Goal: Transaction & Acquisition: Purchase product/service

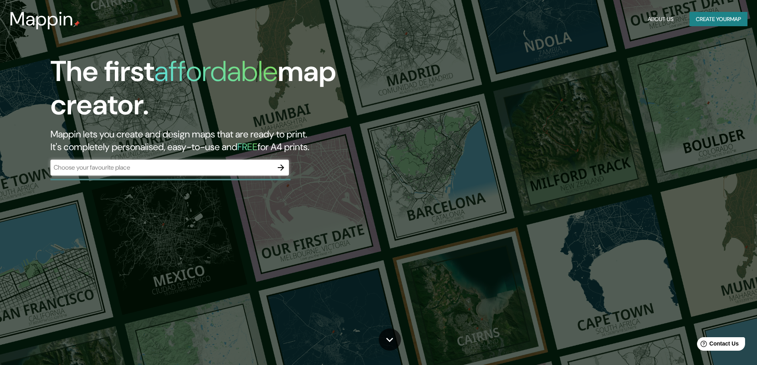
click at [146, 173] on div "​" at bounding box center [169, 168] width 239 height 16
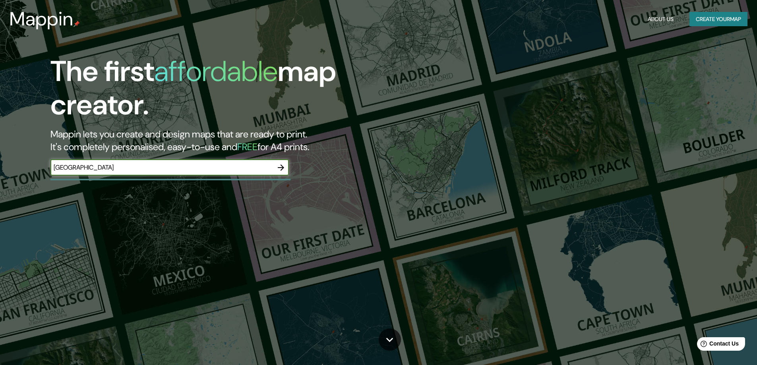
type input "[GEOGRAPHIC_DATA]"
click at [280, 166] on icon "button" at bounding box center [281, 168] width 10 height 10
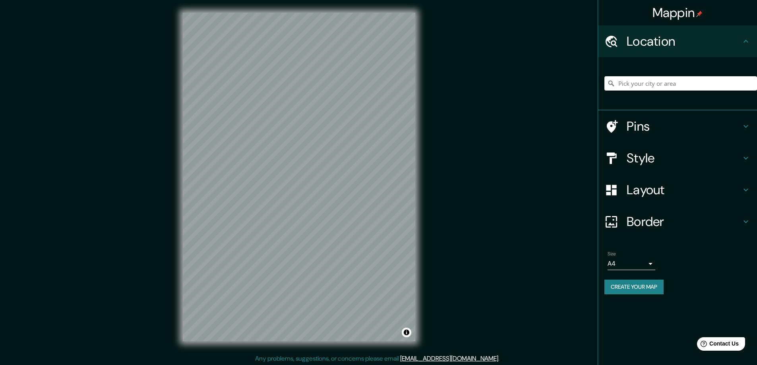
click at [658, 46] on h4 "Location" at bounding box center [684, 41] width 114 height 16
click at [648, 80] on input "Pick your city or area" at bounding box center [681, 83] width 153 height 14
type input "[GEOGRAPHIC_DATA], [GEOGRAPHIC_DATA], [GEOGRAPHIC_DATA]"
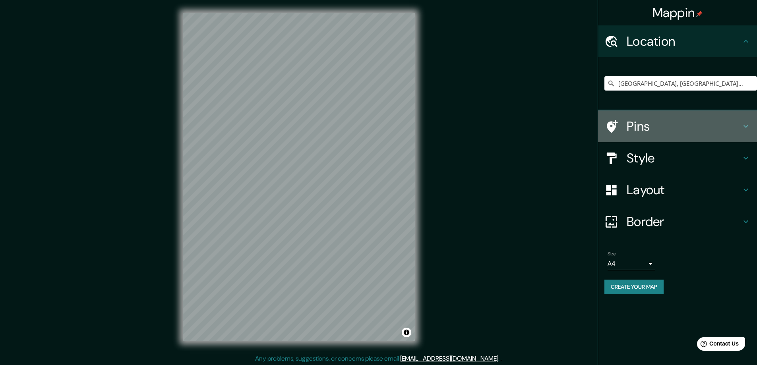
click at [660, 113] on div "Pins" at bounding box center [677, 127] width 159 height 32
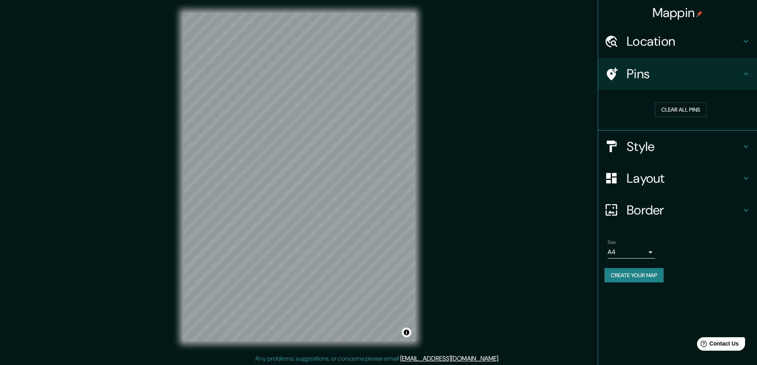
click at [731, 70] on h4 "Pins" at bounding box center [684, 74] width 114 height 16
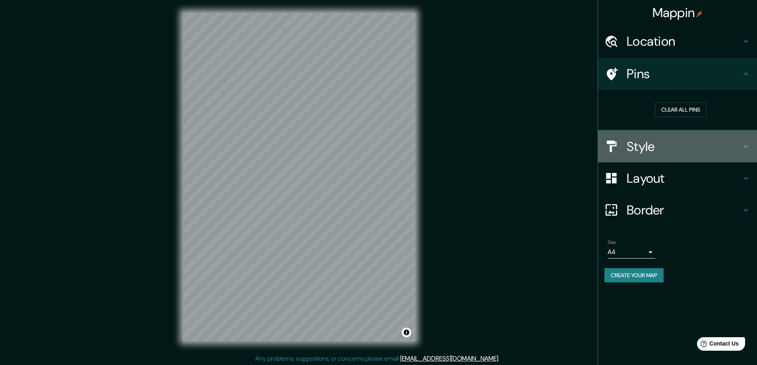
click at [746, 139] on div "Style" at bounding box center [677, 147] width 159 height 32
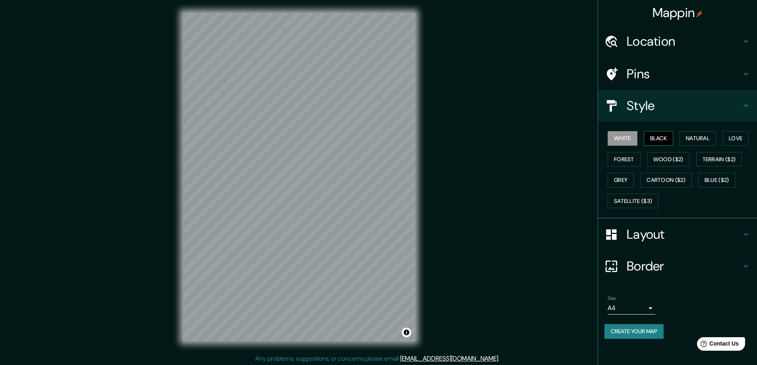
click at [664, 136] on button "Black" at bounding box center [659, 138] width 30 height 15
click at [690, 136] on button "Natural" at bounding box center [698, 138] width 37 height 15
click at [733, 134] on button "Love" at bounding box center [736, 138] width 26 height 15
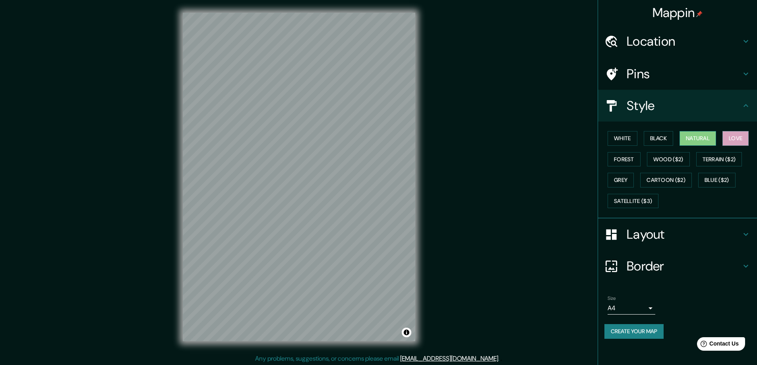
click at [703, 134] on button "Natural" at bounding box center [698, 138] width 37 height 15
click at [633, 154] on button "Forest" at bounding box center [624, 159] width 33 height 15
click at [669, 155] on button "Wood ($2)" at bounding box center [668, 159] width 43 height 15
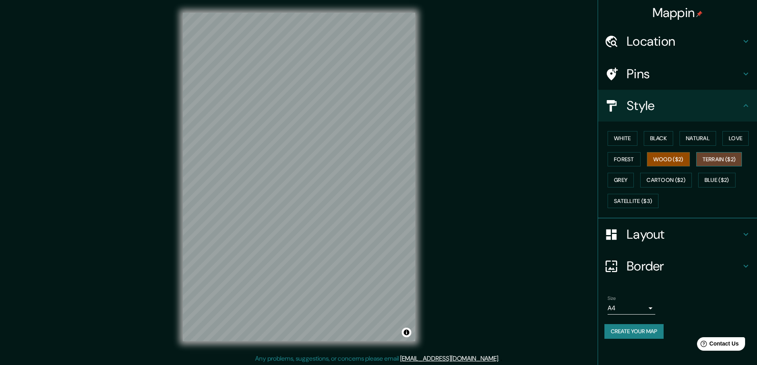
click at [720, 154] on button "Terrain ($2)" at bounding box center [720, 159] width 46 height 15
click at [708, 138] on button "Natural" at bounding box center [698, 138] width 37 height 15
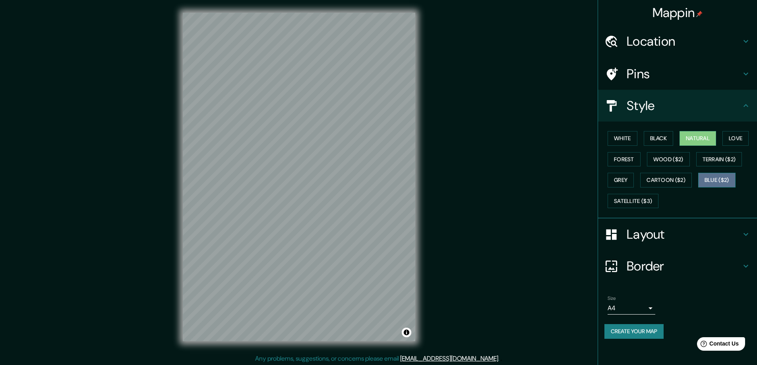
click at [726, 179] on button "Blue ($2)" at bounding box center [717, 180] width 37 height 15
click at [638, 196] on button "Satellite ($3)" at bounding box center [633, 201] width 51 height 15
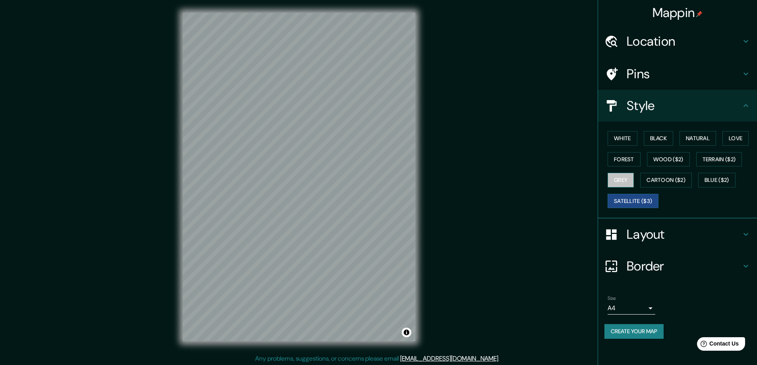
click at [615, 176] on button "Grey" at bounding box center [621, 180] width 26 height 15
click at [699, 140] on button "Natural" at bounding box center [698, 138] width 37 height 15
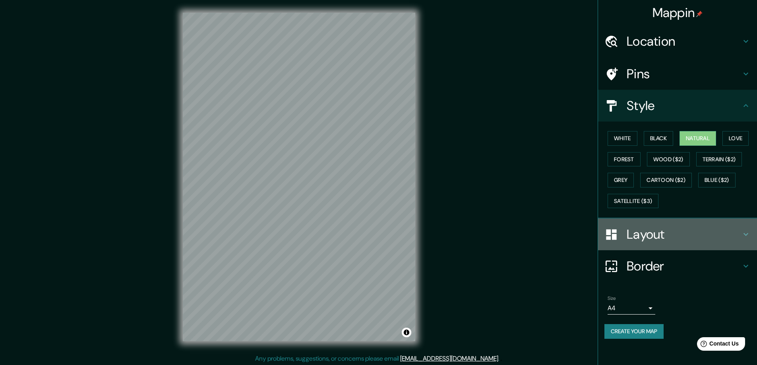
click at [661, 234] on h4 "Layout" at bounding box center [684, 235] width 114 height 16
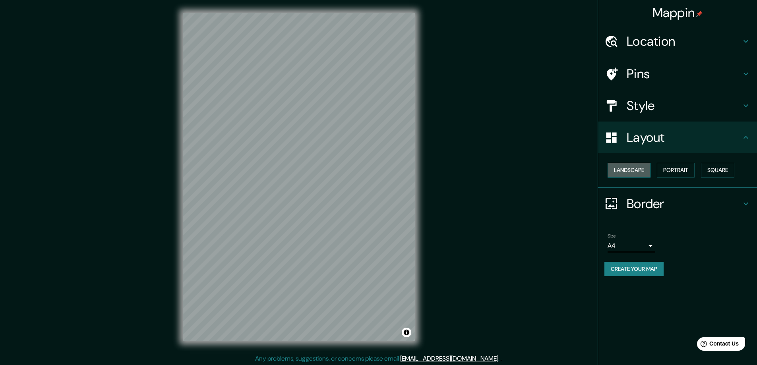
click at [642, 164] on button "Landscape" at bounding box center [629, 170] width 43 height 15
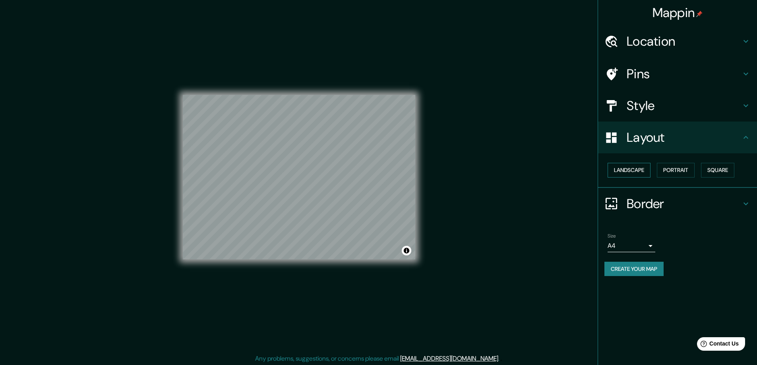
click at [642, 164] on button "Landscape" at bounding box center [629, 170] width 43 height 15
click at [689, 166] on button "Portrait" at bounding box center [676, 170] width 38 height 15
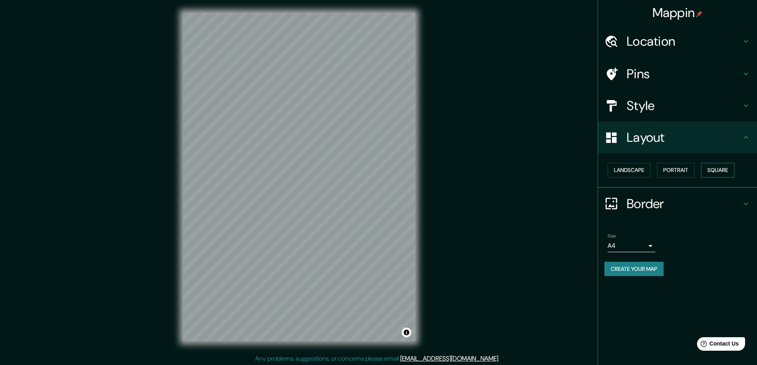
click at [710, 169] on button "Square" at bounding box center [717, 170] width 33 height 15
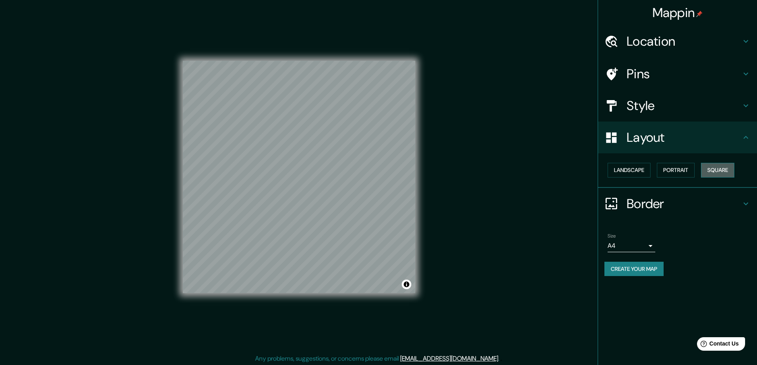
click at [710, 169] on button "Square" at bounding box center [717, 170] width 33 height 15
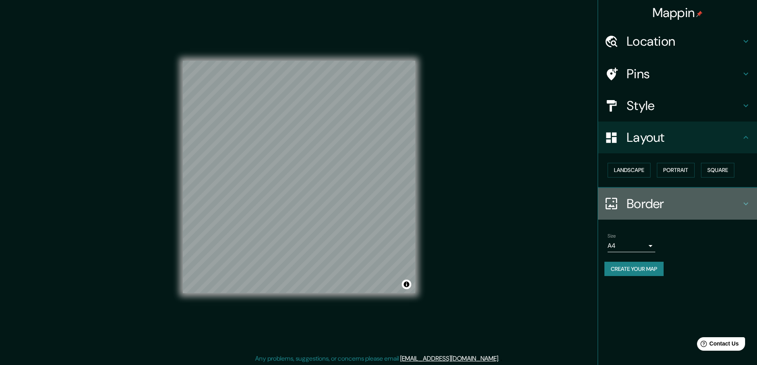
click at [728, 202] on h4 "Border" at bounding box center [684, 204] width 114 height 16
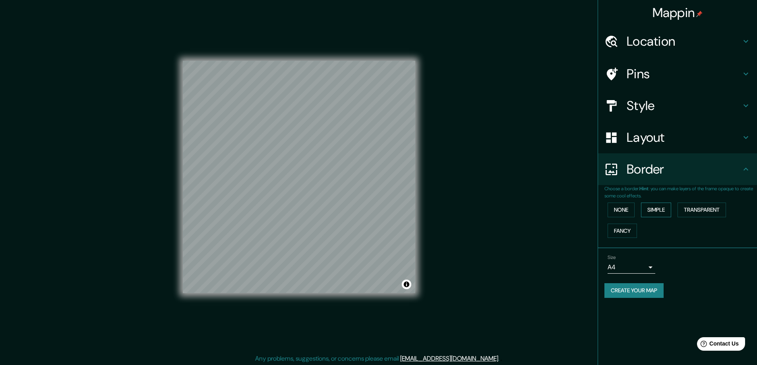
click at [656, 207] on button "Simple" at bounding box center [656, 210] width 30 height 15
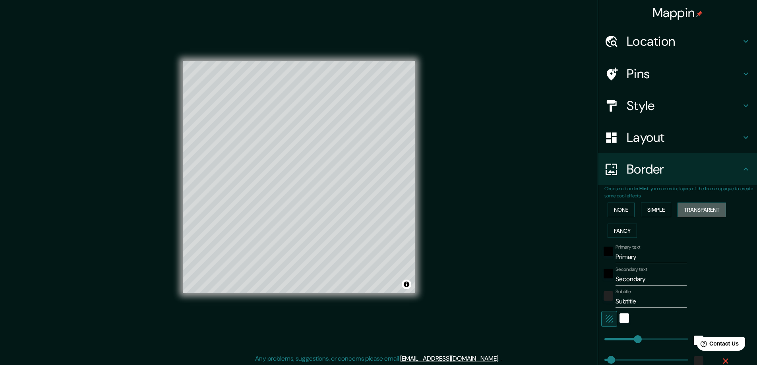
click at [709, 210] on button "Transparent" at bounding box center [702, 210] width 49 height 15
click at [631, 229] on button "Fancy" at bounding box center [622, 231] width 29 height 15
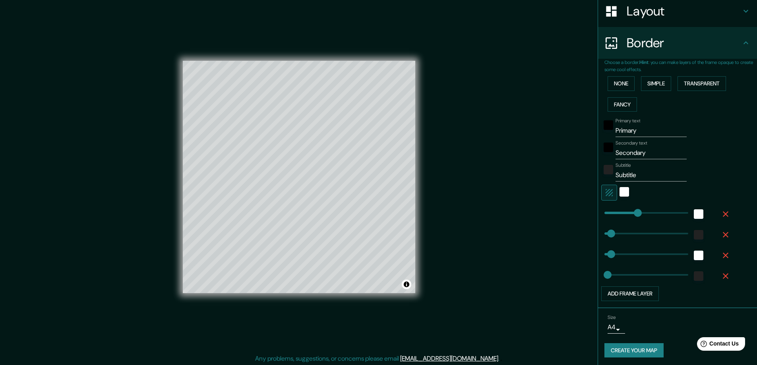
scroll to position [128, 0]
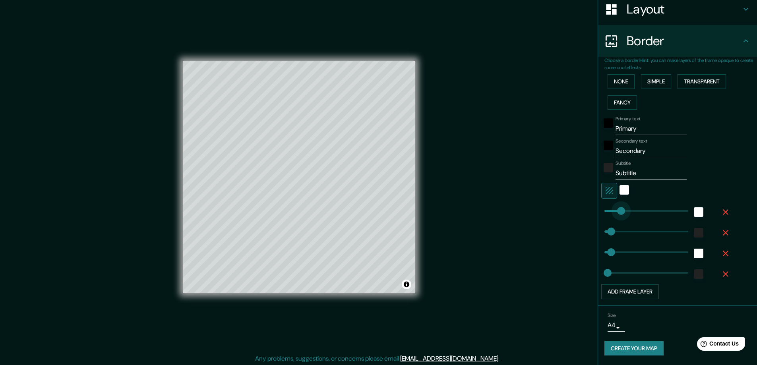
type input "69"
drag, startPoint x: 632, startPoint y: 208, endPoint x: 609, endPoint y: 212, distance: 23.5
type input "47"
type input "23"
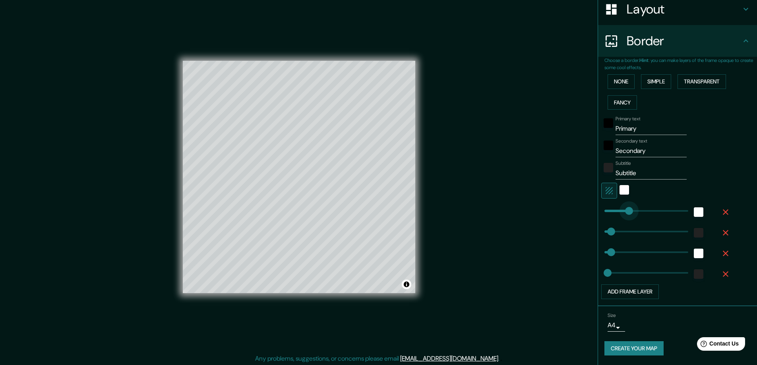
type input "206"
drag, startPoint x: 623, startPoint y: 208, endPoint x: 628, endPoint y: 206, distance: 5.0
type input "47"
type input "23"
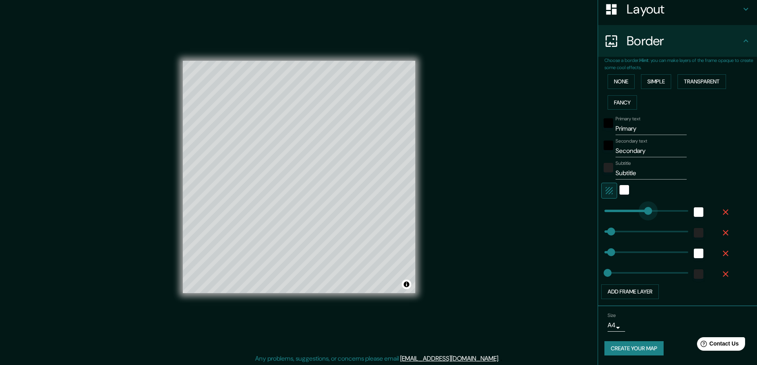
type input "311"
drag, startPoint x: 628, startPoint y: 206, endPoint x: 643, endPoint y: 204, distance: 15.3
type input "47"
type input "23"
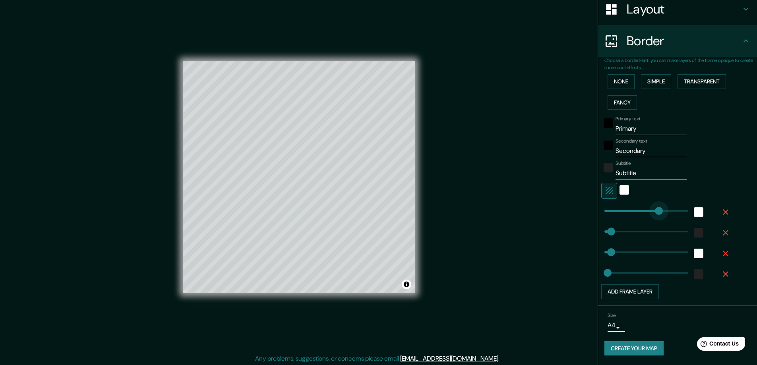
type input "522"
drag, startPoint x: 643, startPoint y: 204, endPoint x: 673, endPoint y: 204, distance: 30.2
type input "47"
type input "23"
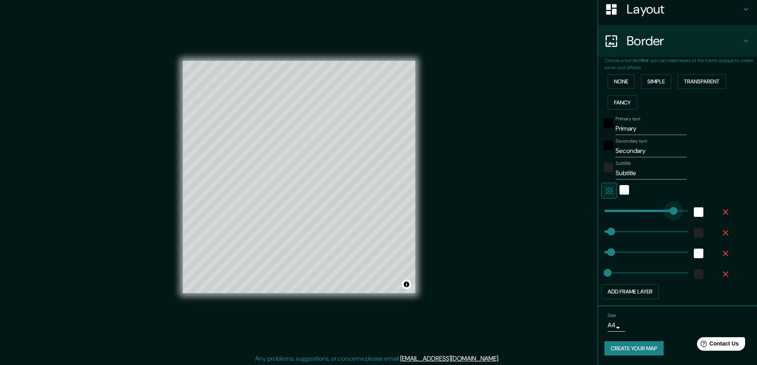
type input "0"
drag, startPoint x: 674, startPoint y: 209, endPoint x: 585, endPoint y: 211, distance: 88.7
type input "47"
type input "23"
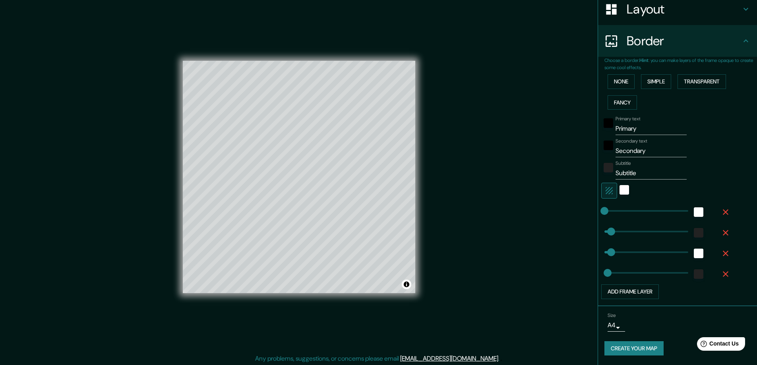
type input "0"
drag, startPoint x: 608, startPoint y: 231, endPoint x: 586, endPoint y: 232, distance: 21.5
type input "47"
type input "23"
type input "0"
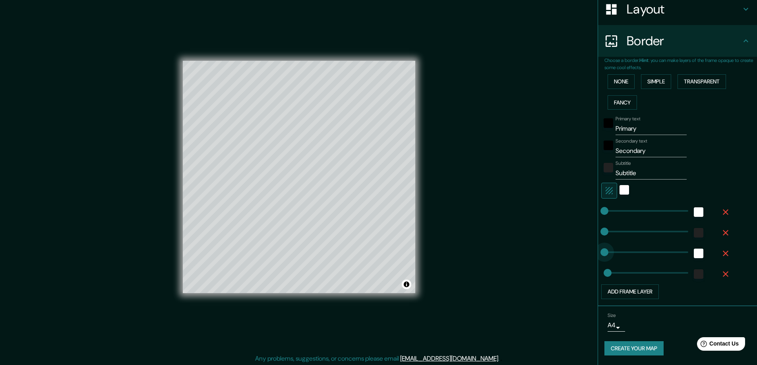
drag, startPoint x: 605, startPoint y: 254, endPoint x: 588, endPoint y: 258, distance: 17.6
type input "23"
drag, startPoint x: 638, startPoint y: 127, endPoint x: 598, endPoint y: 134, distance: 40.7
click at [602, 134] on div "Primary text Primary" at bounding box center [667, 125] width 130 height 19
type input "23"
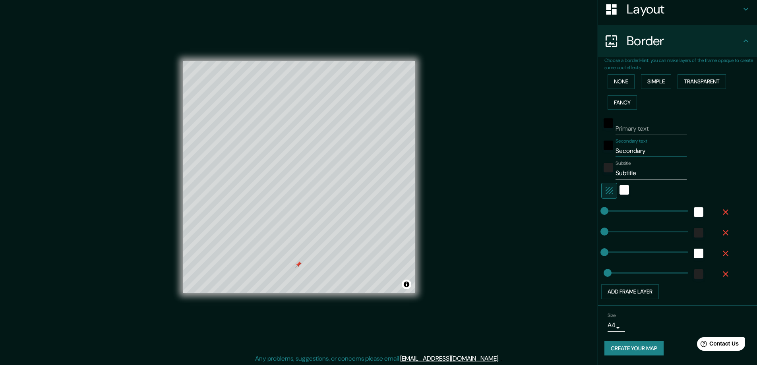
drag, startPoint x: 646, startPoint y: 152, endPoint x: 597, endPoint y: 149, distance: 49.4
click at [602, 152] on div "Secondary text Secondary" at bounding box center [667, 147] width 130 height 19
type input "M"
type input "23"
type input "Ma"
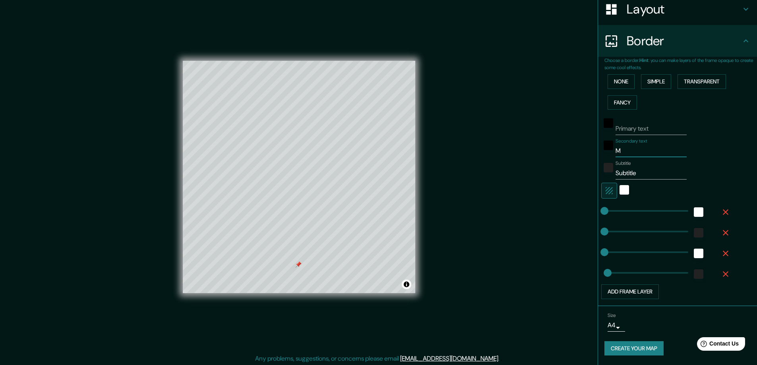
type input "23"
type input "M"
type input "23"
type input "L"
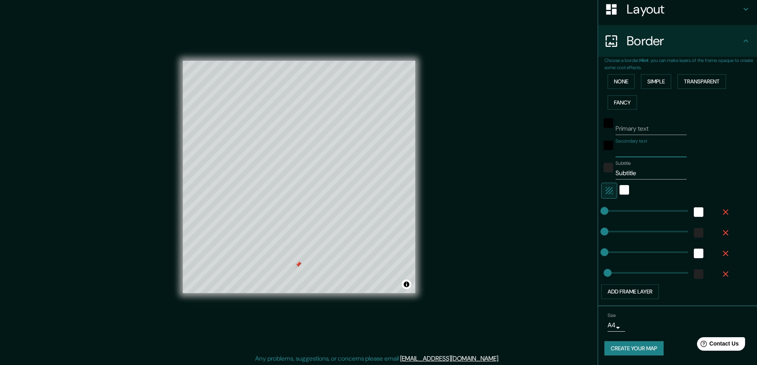
type input "23"
type input "La"
type input "23"
type input "La"
type input "23"
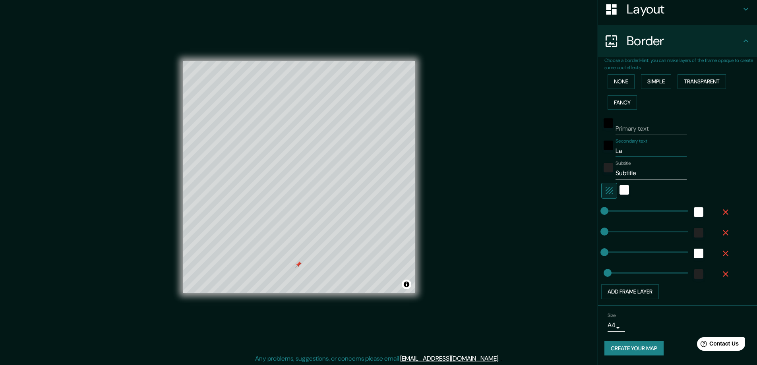
type input "La M"
type input "23"
type input "La Ma"
type input "23"
type input "La Mar"
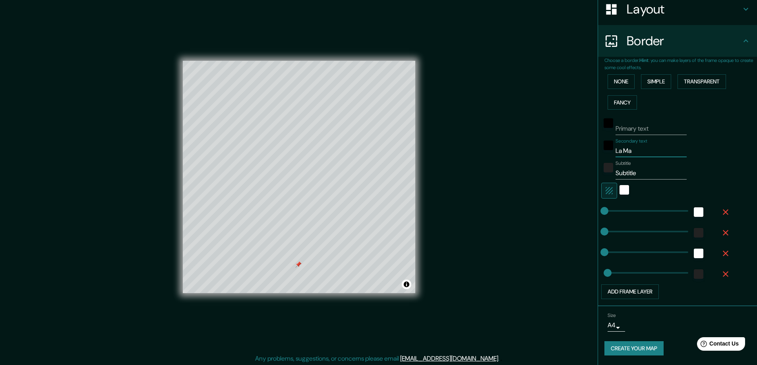
type input "23"
type input "La Mari"
type input "23"
type input "La Maris"
type input "23"
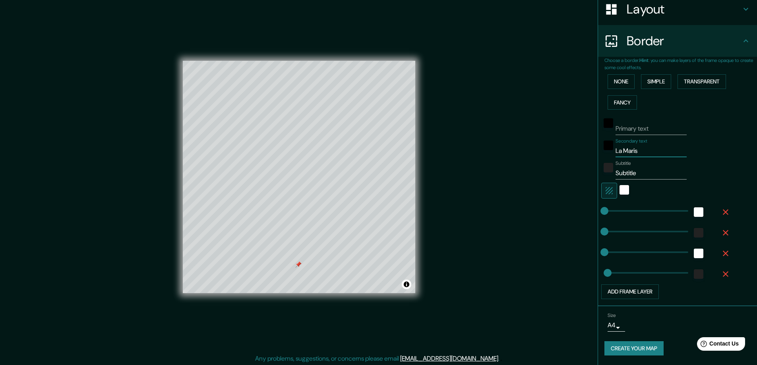
type input "La Marisc"
type input "23"
type input "La Marisca"
type input "23"
type input "La Mariscal"
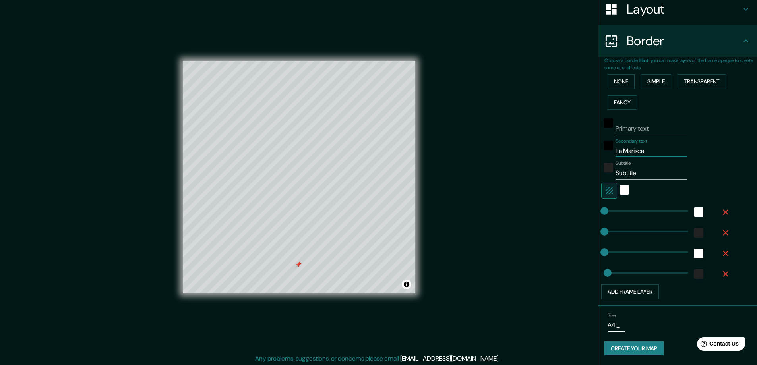
type input "23"
type input "La Mariscal"
type input "23"
type input "La Mariscal P"
type input "23"
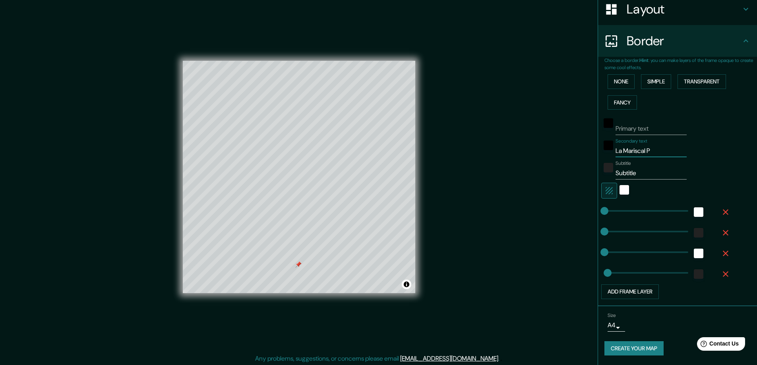
type input "La Mariscal"
type input "23"
type input "La Mariscal S"
type input "23"
type input "La Mariscal Su"
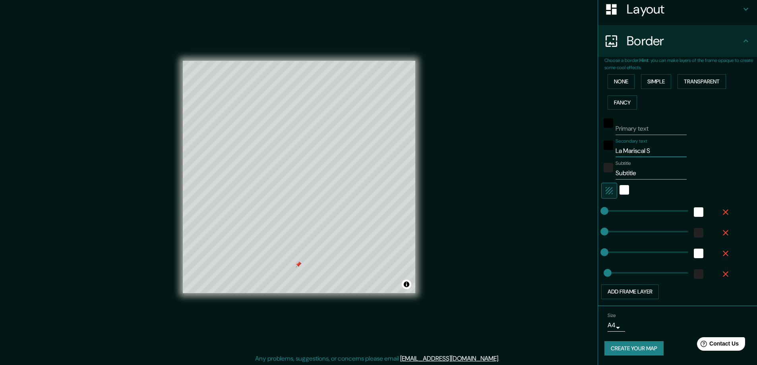
type input "23"
type input "La Mariscal Suc"
type input "23"
type input "La Mariscal Sucr"
type input "23"
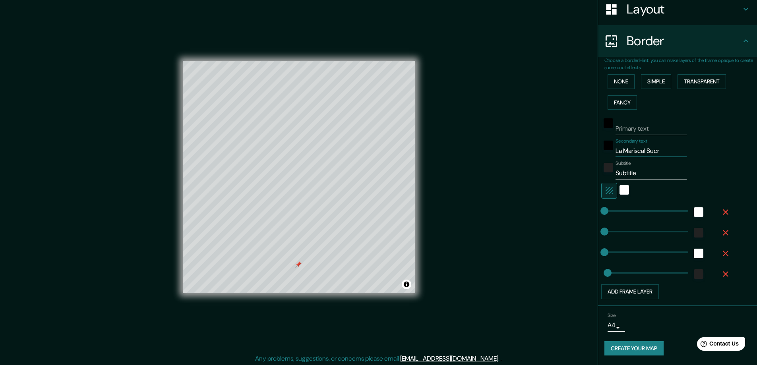
type input "La Mariscal Sucre"
type input "23"
type input "La Mariscal Sucre"
drag, startPoint x: 637, startPoint y: 173, endPoint x: 607, endPoint y: 172, distance: 30.6
click at [607, 173] on div "Subtitle Subtitle" at bounding box center [667, 170] width 130 height 19
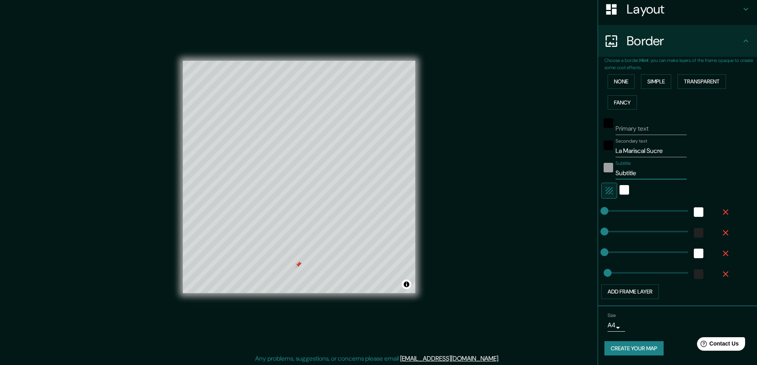
type input "P"
type input "23"
type input "Pr"
type input "23"
type input "Pro"
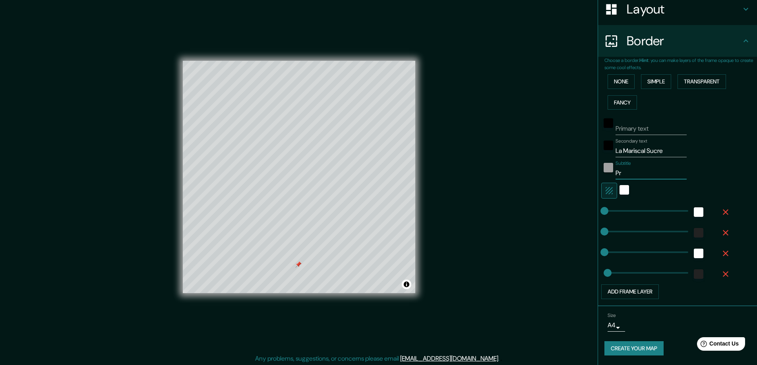
type input "23"
type input "Prop"
type input "23"
type input "Propu"
type input "23"
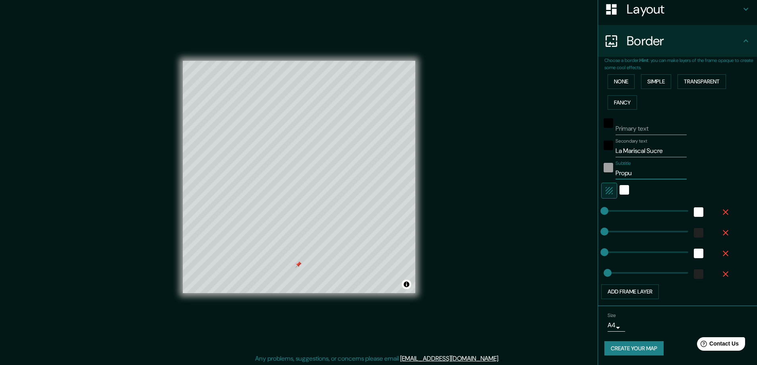
type input "Propue"
type input "23"
type input "Propues"
type input "23"
type input "Propuest"
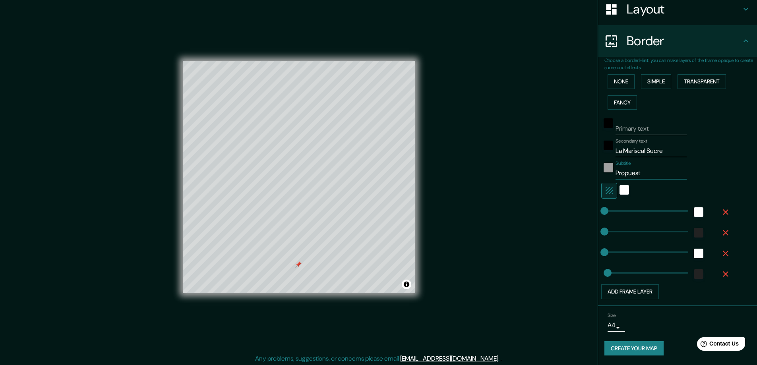
type input "23"
type input "Propuesta"
type input "23"
type input "Propuesta"
type input "23"
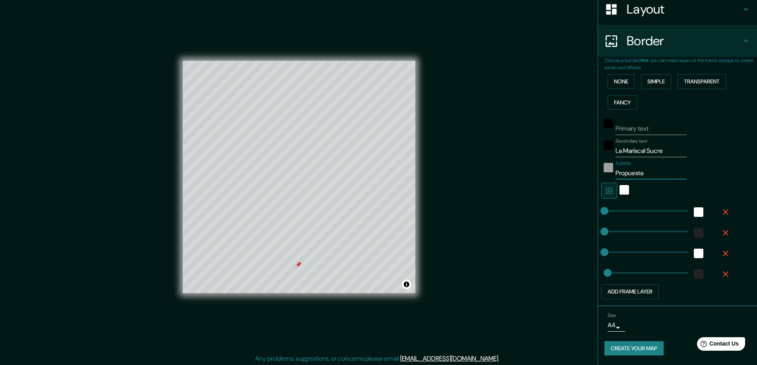
type input "Propuesta"
type input "23"
type input "P"
type input "23"
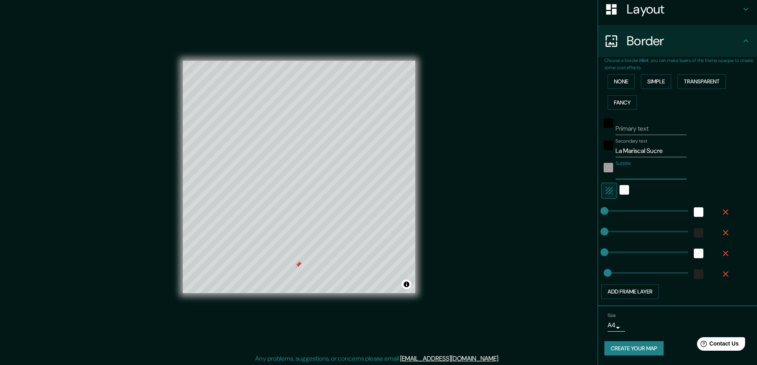
type input "M"
type input "23"
type input "Mo"
type input "23"
type input "Mod"
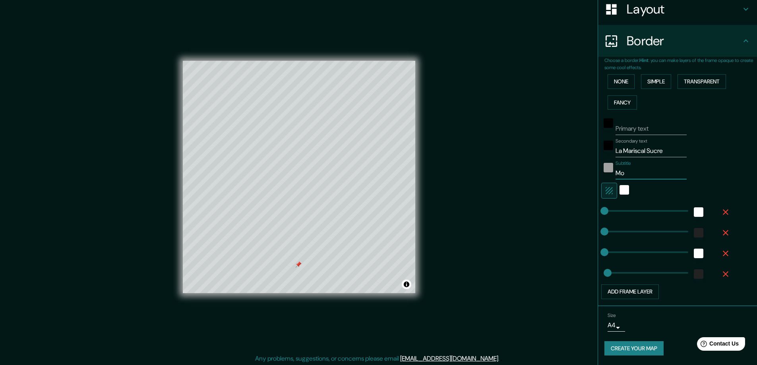
type input "23"
type input "Mode"
type input "23"
type input "Model"
type input "23"
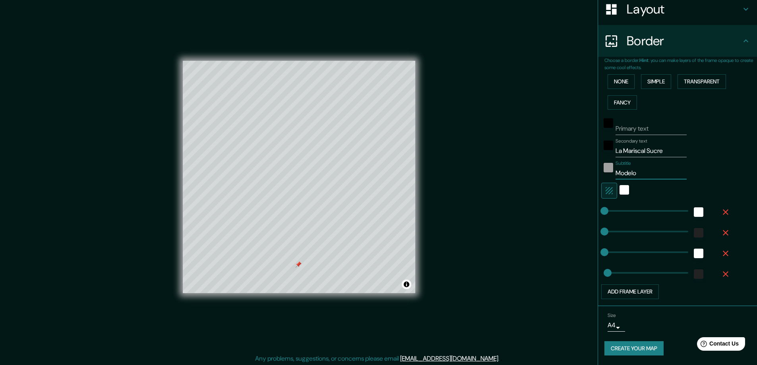
type input "Modelo"
type input "23"
type input "Modelo E"
type input "23"
type input "Modelo Es"
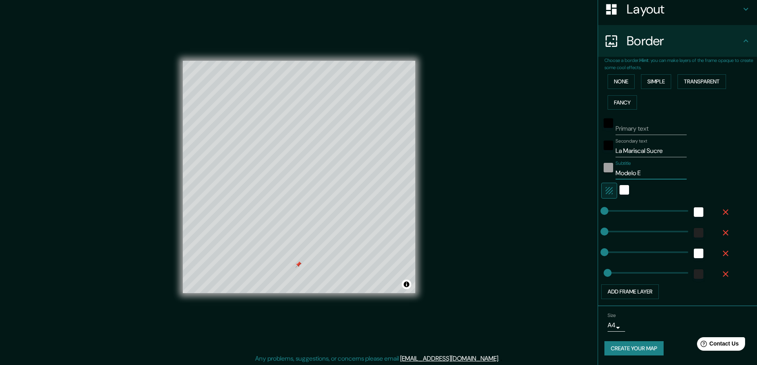
type input "23"
type input "Modelo Est"
type input "23"
type input "Modelo Estr"
type input "23"
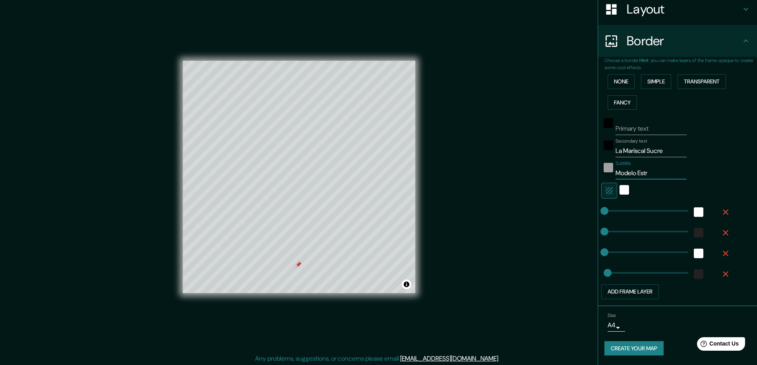
type input "Modelo Estra"
type input "23"
type input "Modelo Estrat"
type input "23"
type input "Modelo Estrate"
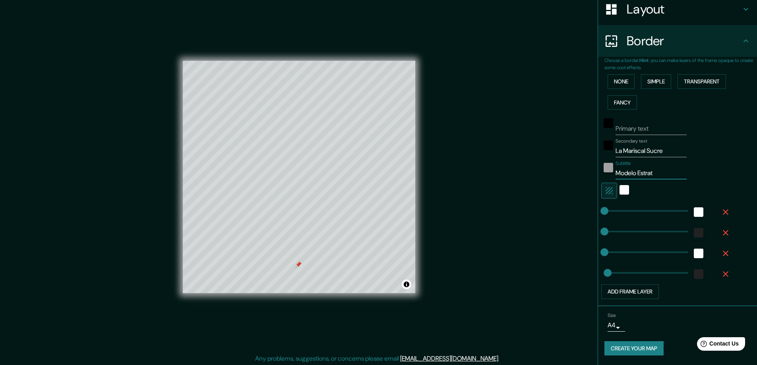
type input "23"
type input "Modelo Estrat"
type input "23"
type input "Modelo Estraté"
type input "23"
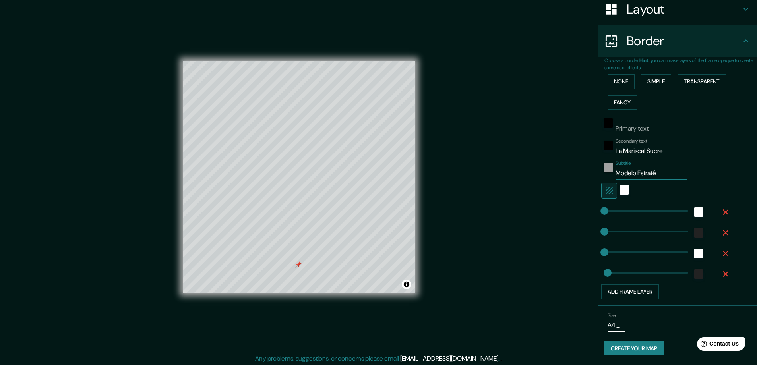
type input "Modelo Estratég"
type input "23"
type input "Modelo Estratégi"
type input "23"
type input "Modelo Estratégic"
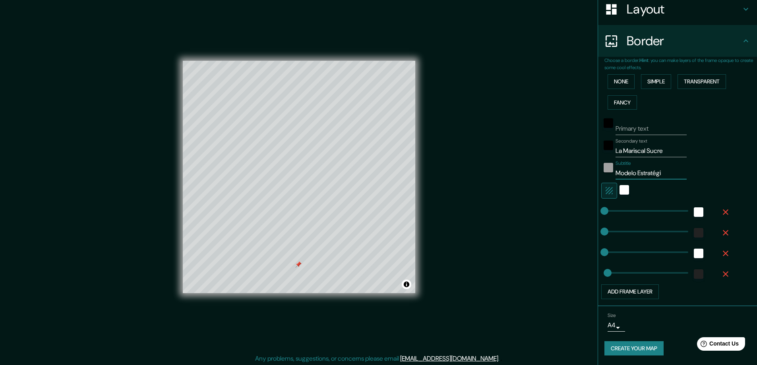
type input "23"
type input "Modelo Estratégico"
type input "23"
type input "Modelo Estratégico"
click at [620, 188] on div "white" at bounding box center [625, 190] width 10 height 10
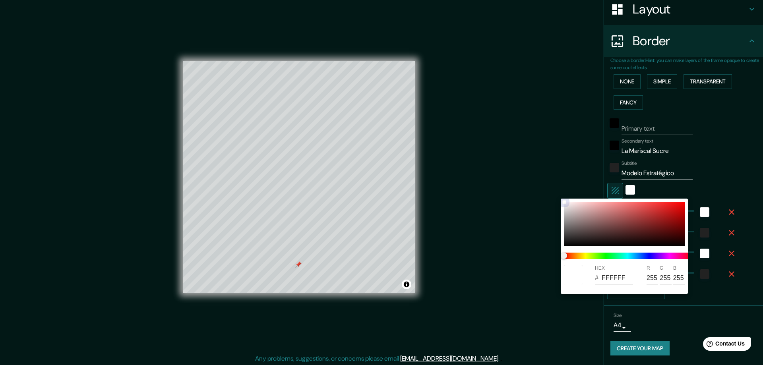
type input "23"
type input "7E5656"
type input "126"
type input "86"
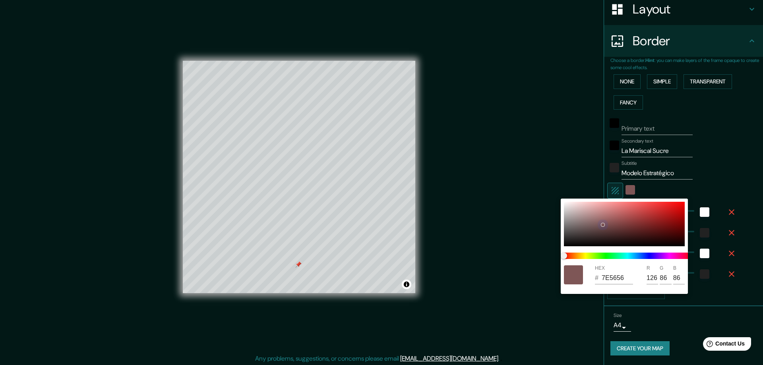
type input "23"
type input "372929"
type input "55"
type input "41"
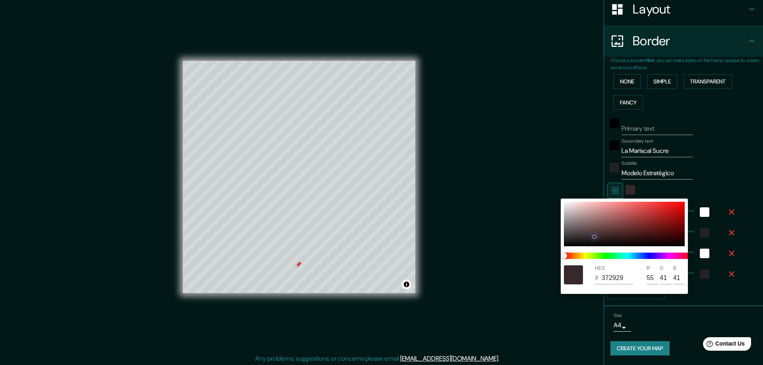
type input "23"
type input "171212"
type input "23"
type input "18"
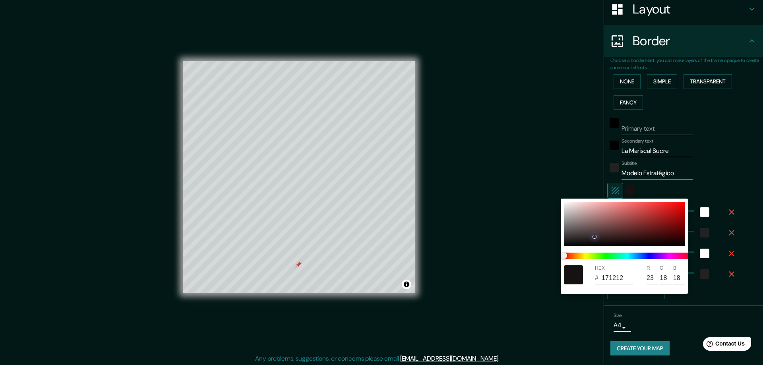
type input "23"
type input "000000"
type input "0"
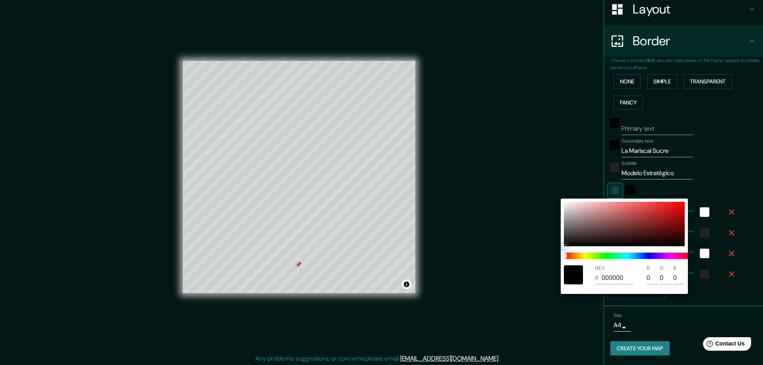
drag, startPoint x: 582, startPoint y: 233, endPoint x: 569, endPoint y: 256, distance: 26.5
click at [569, 256] on div "HEX # 000000 R 0 G 0 B 0" at bounding box center [624, 246] width 127 height 95
type input "23"
type input "C6C2C2"
type input "198"
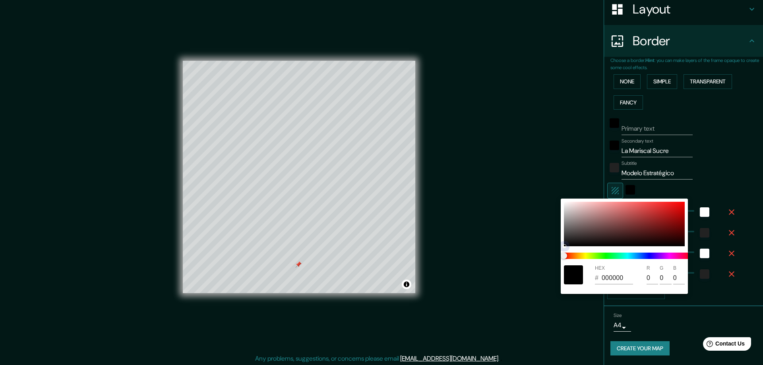
type input "194"
type input "23"
type input "FDFDFD"
type input "253"
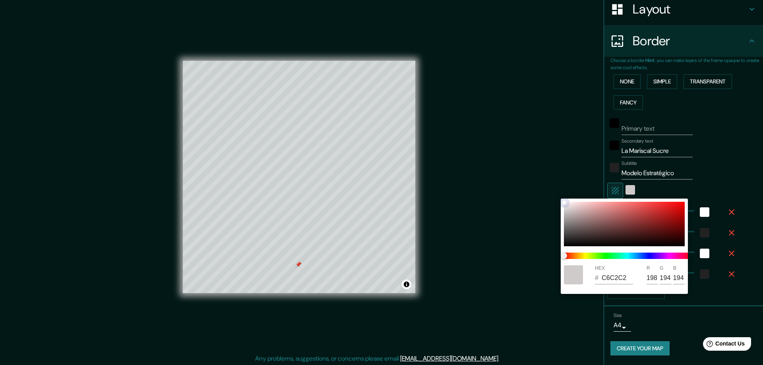
type input "253"
drag, startPoint x: 567, startPoint y: 241, endPoint x: 563, endPoint y: 196, distance: 45.4
click at [563, 196] on div "HEX # FDFDFD R 253 G 253 B 253" at bounding box center [381, 182] width 763 height 365
click at [712, 175] on div at bounding box center [381, 182] width 763 height 365
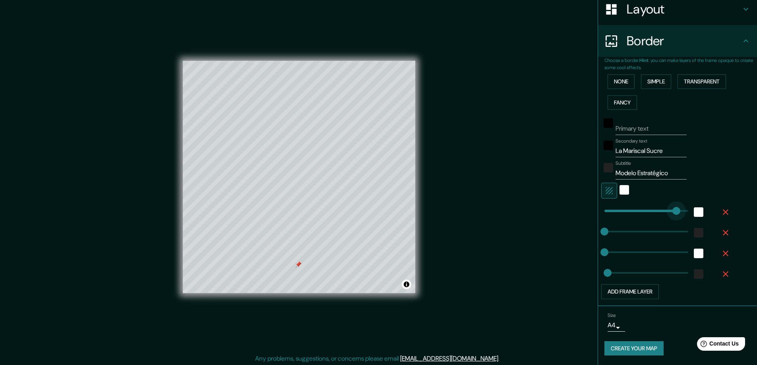
type input "585"
drag, startPoint x: 623, startPoint y: 216, endPoint x: 706, endPoint y: 208, distance: 83.4
type input "23"
type input "0"
drag, startPoint x: 679, startPoint y: 212, endPoint x: 580, endPoint y: 221, distance: 99.8
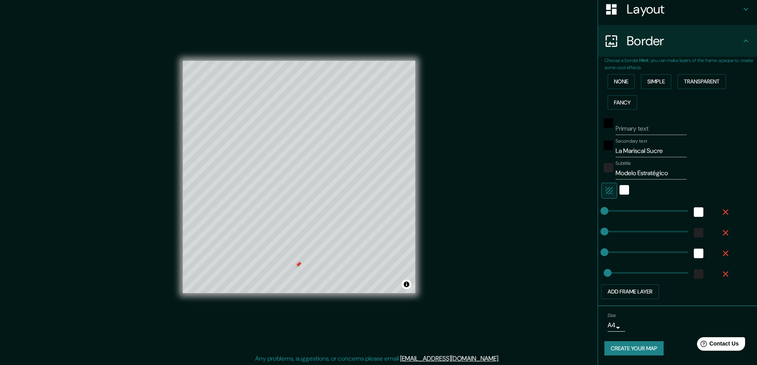
type input "0"
drag, startPoint x: 599, startPoint y: 273, endPoint x: 569, endPoint y: 276, distance: 30.3
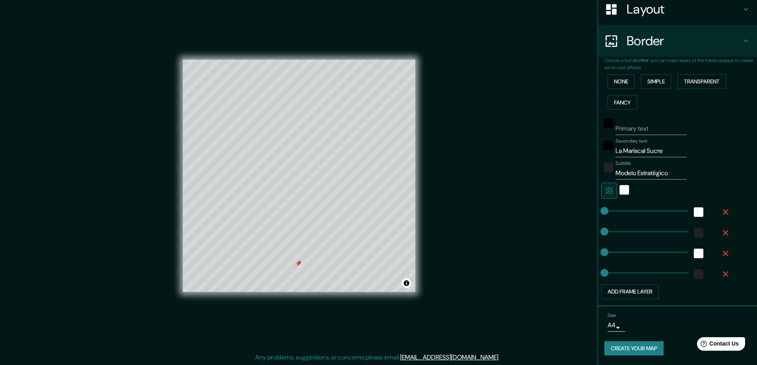
scroll to position [2, 0]
click at [609, 326] on body "Mappin Location [GEOGRAPHIC_DATA], [GEOGRAPHIC_DATA], [GEOGRAPHIC_DATA] [GEOGRA…" at bounding box center [378, 180] width 757 height 365
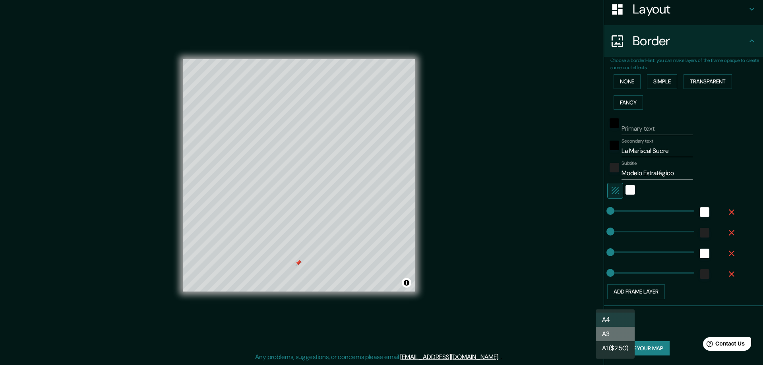
click at [612, 337] on li "A3" at bounding box center [615, 334] width 39 height 14
type input "a4"
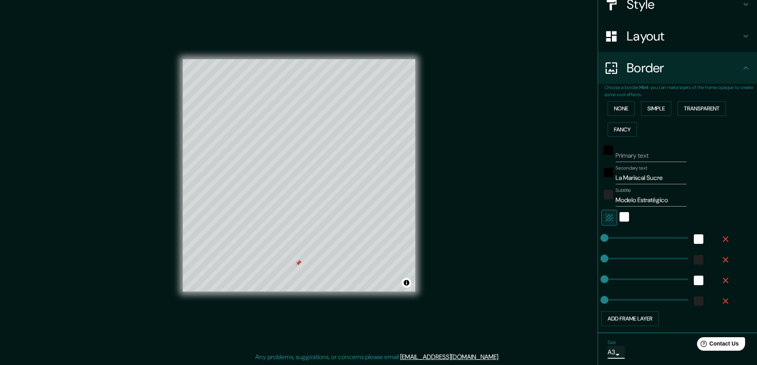
scroll to position [89, 0]
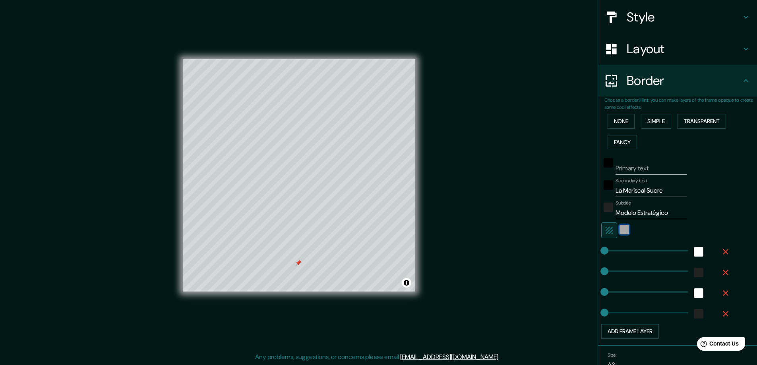
click at [622, 229] on div "color-FDFDFD" at bounding box center [625, 230] width 10 height 10
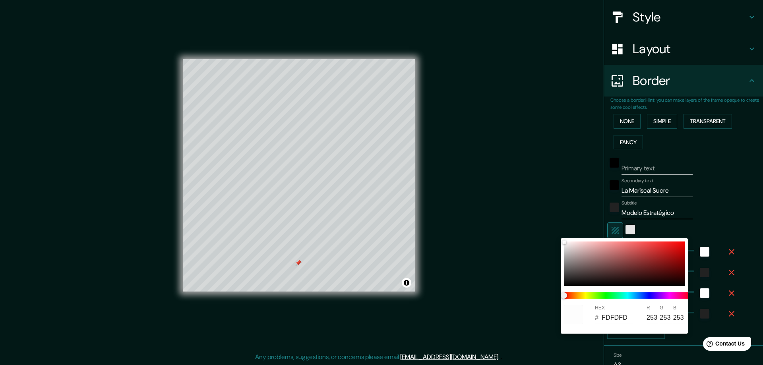
click at [622, 229] on div at bounding box center [381, 182] width 763 height 365
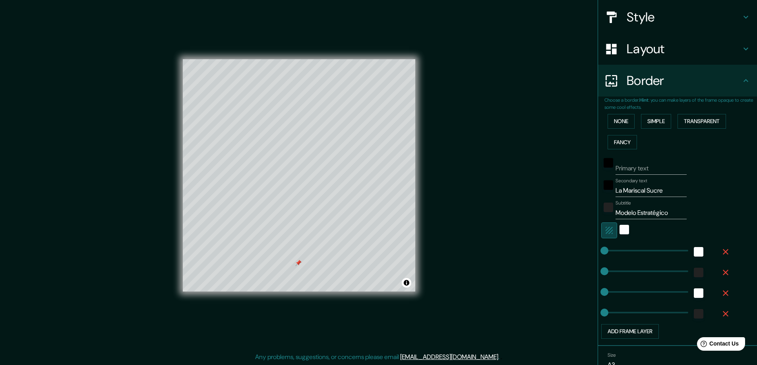
click at [605, 227] on icon "button" at bounding box center [610, 231] width 10 height 10
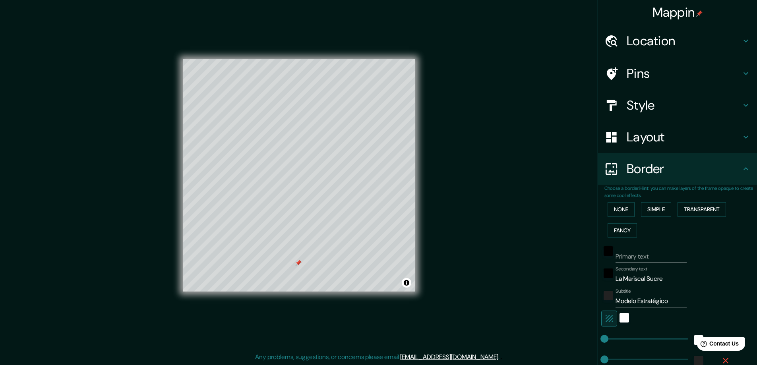
scroll to position [0, 0]
click at [707, 215] on button "Transparent" at bounding box center [702, 210] width 49 height 15
type input "281"
type input "47"
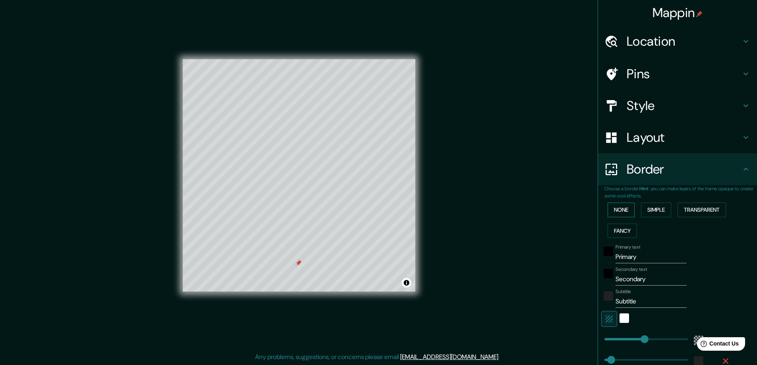
click at [625, 214] on button "None" at bounding box center [621, 210] width 27 height 15
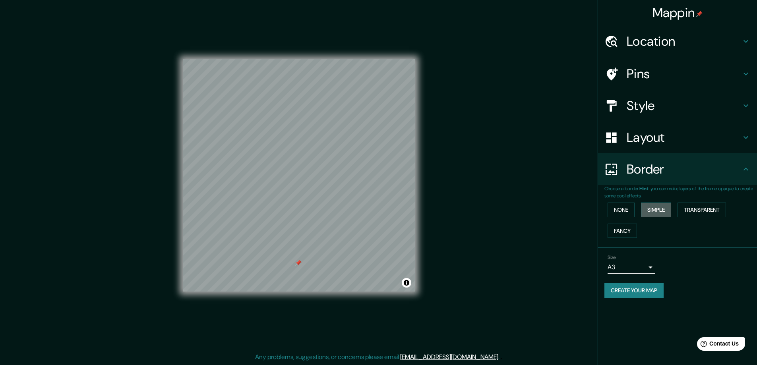
click at [656, 212] on button "Simple" at bounding box center [656, 210] width 30 height 15
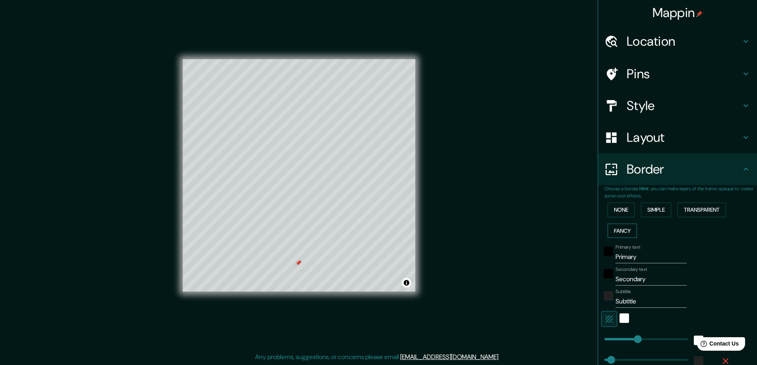
click at [620, 234] on button "Fancy" at bounding box center [622, 231] width 29 height 15
click at [608, 213] on button "None" at bounding box center [621, 210] width 27 height 15
